Goal: Check status: Check status

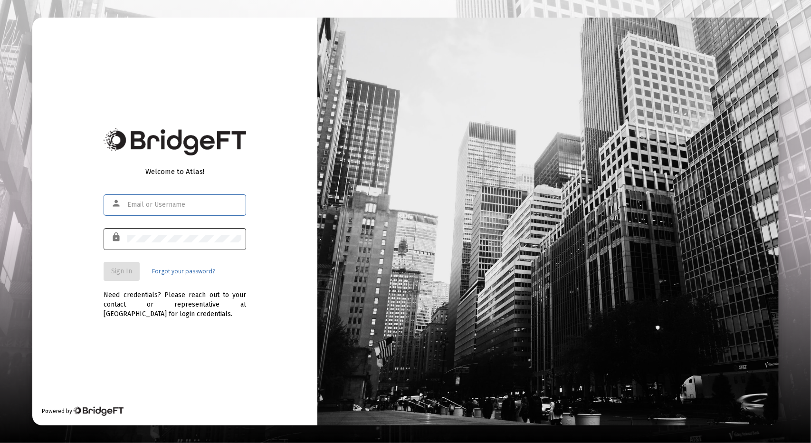
type input "[PERSON_NAME][EMAIL_ADDRESS][DOMAIN_NAME]"
click at [118, 266] on button "Sign In" at bounding box center [122, 271] width 36 height 19
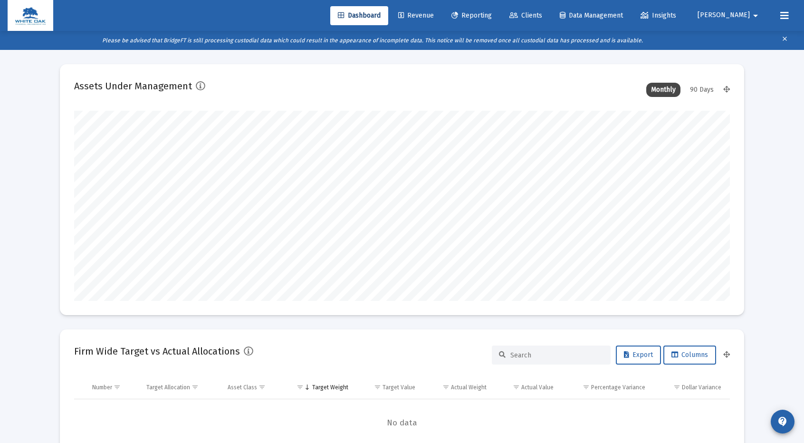
scroll to position [190, 352]
type input "[DATE]"
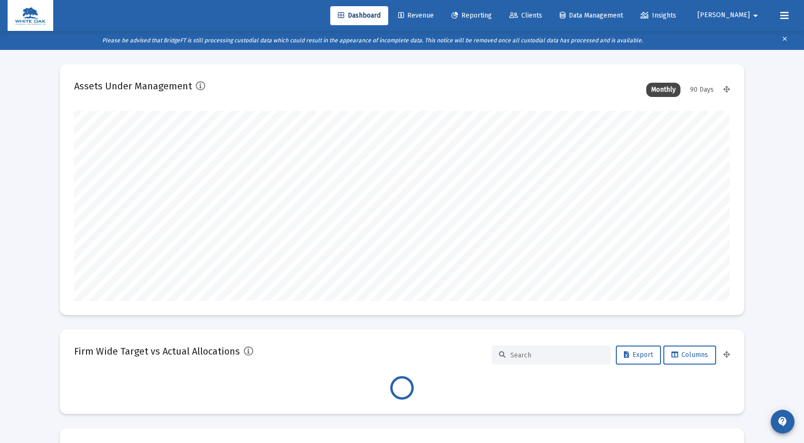
scroll to position [190, 656]
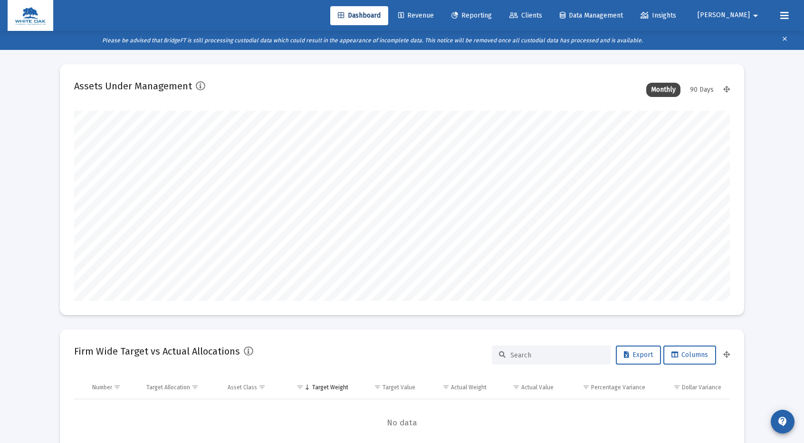
type input "[DATE]"
